Goal: Task Accomplishment & Management: Use online tool/utility

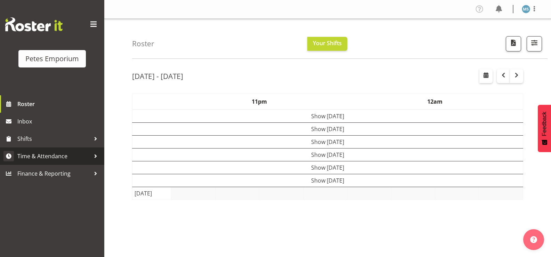
click at [50, 153] on span "Time & Attendance" at bounding box center [53, 156] width 73 height 10
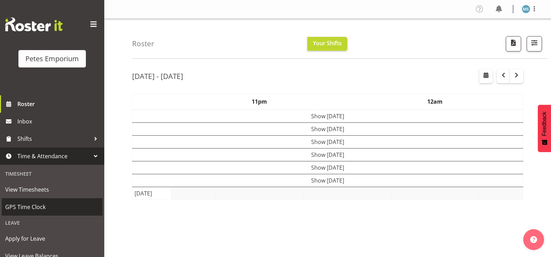
click at [42, 209] on span "GPS Time Clock" at bounding box center [52, 207] width 94 height 10
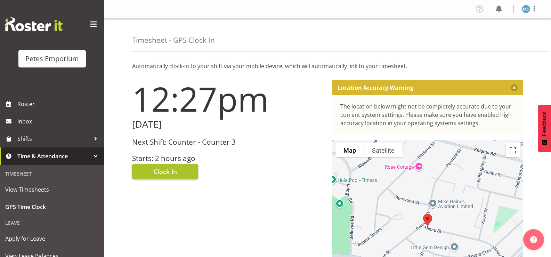
click at [171, 169] on span "Clock In" at bounding box center [165, 171] width 23 height 9
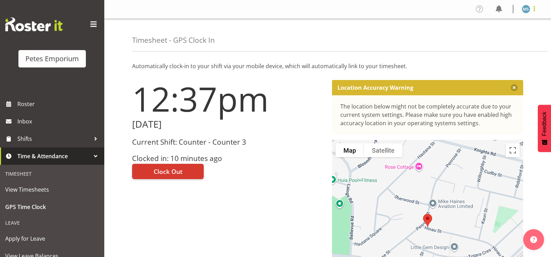
click at [531, 7] on span at bounding box center [534, 9] width 8 height 8
click at [507, 34] on link "Log Out" at bounding box center [505, 36] width 67 height 13
